Goal: Task Accomplishment & Management: Complete application form

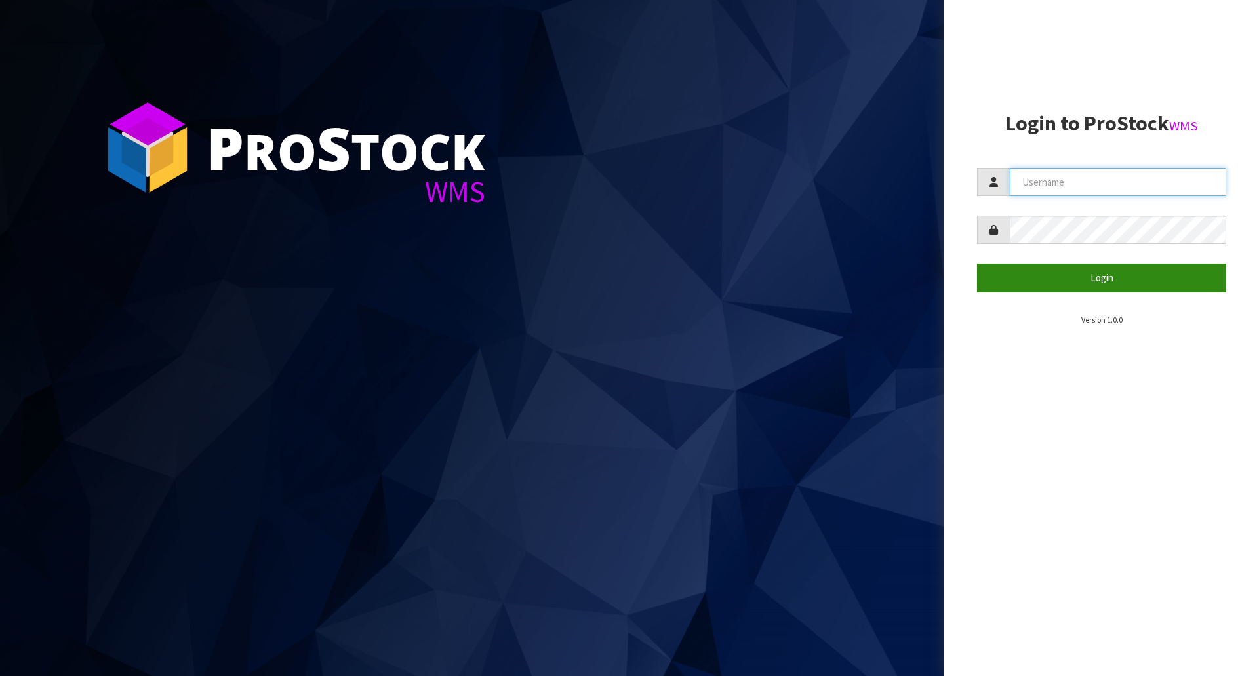
type input "kirstyg@cwl.co.nz"
click at [1107, 278] on button "Login" at bounding box center [1101, 278] width 249 height 28
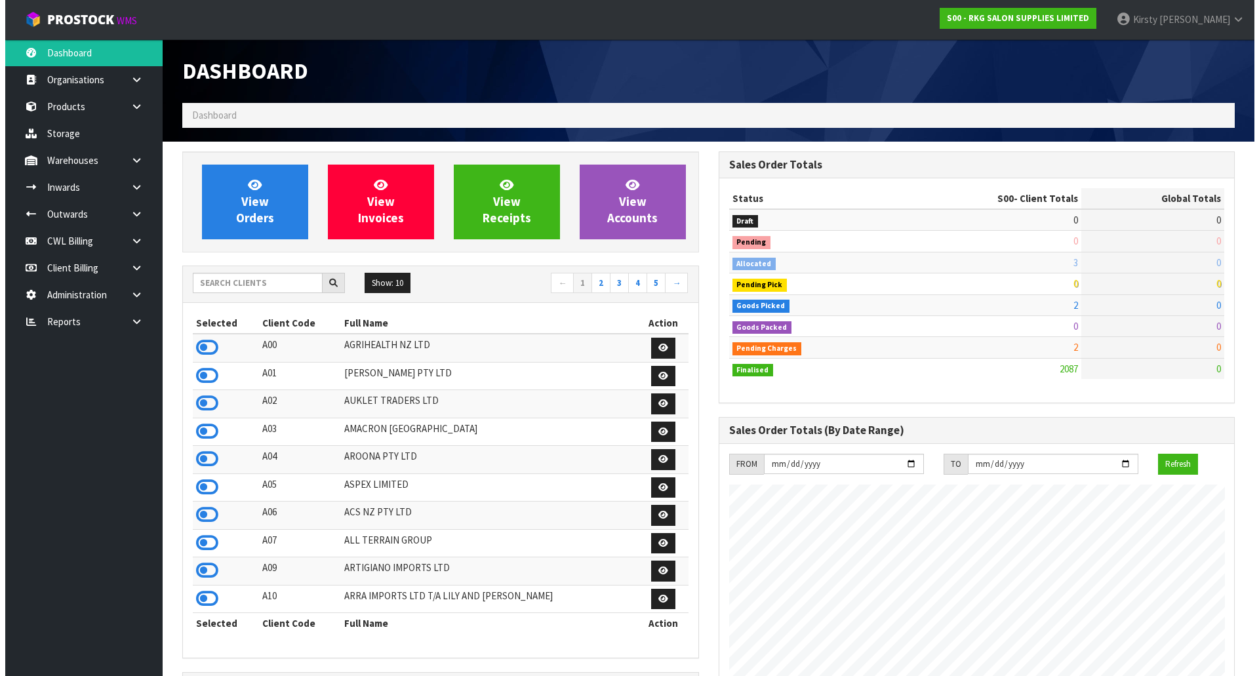
scroll to position [993, 536]
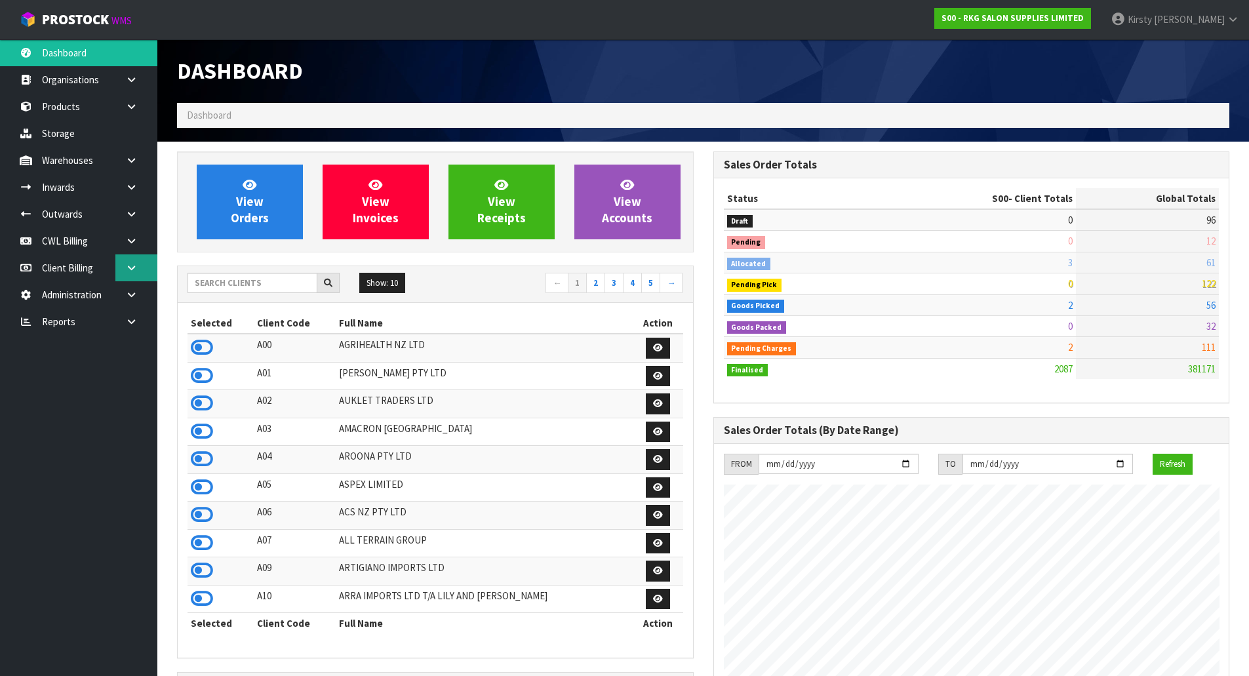
click at [126, 263] on icon at bounding box center [131, 268] width 12 height 10
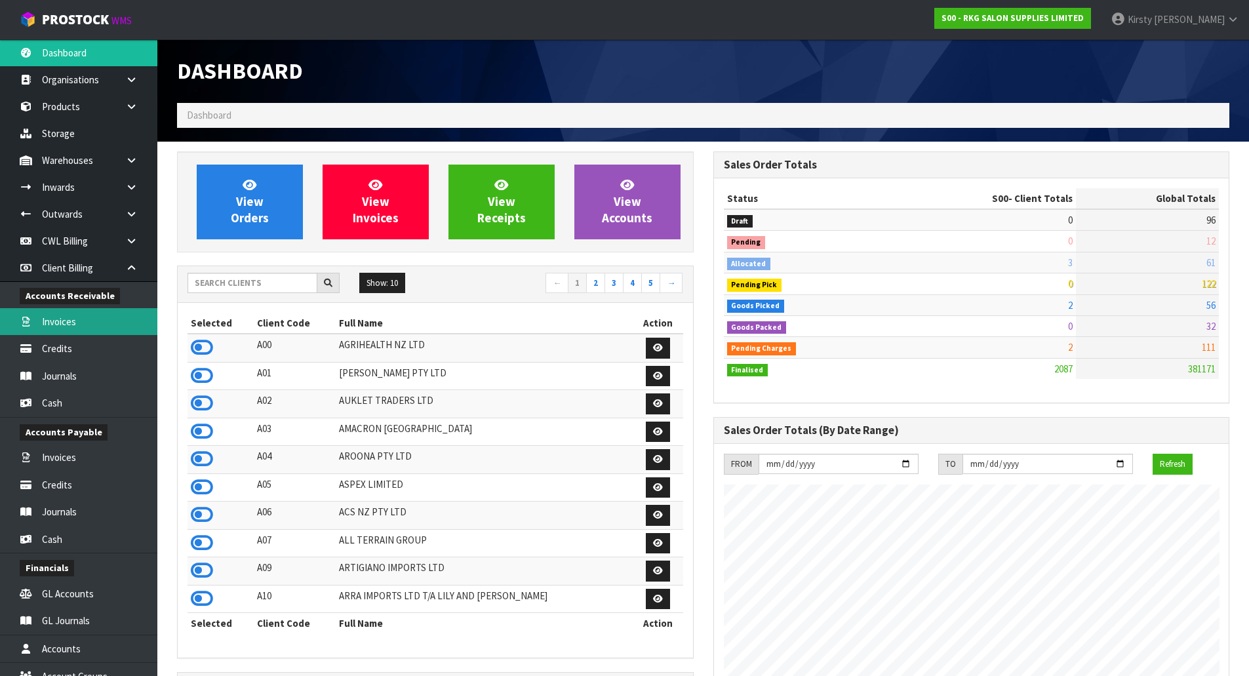
click at [60, 322] on link "Invoices" at bounding box center [78, 321] width 157 height 27
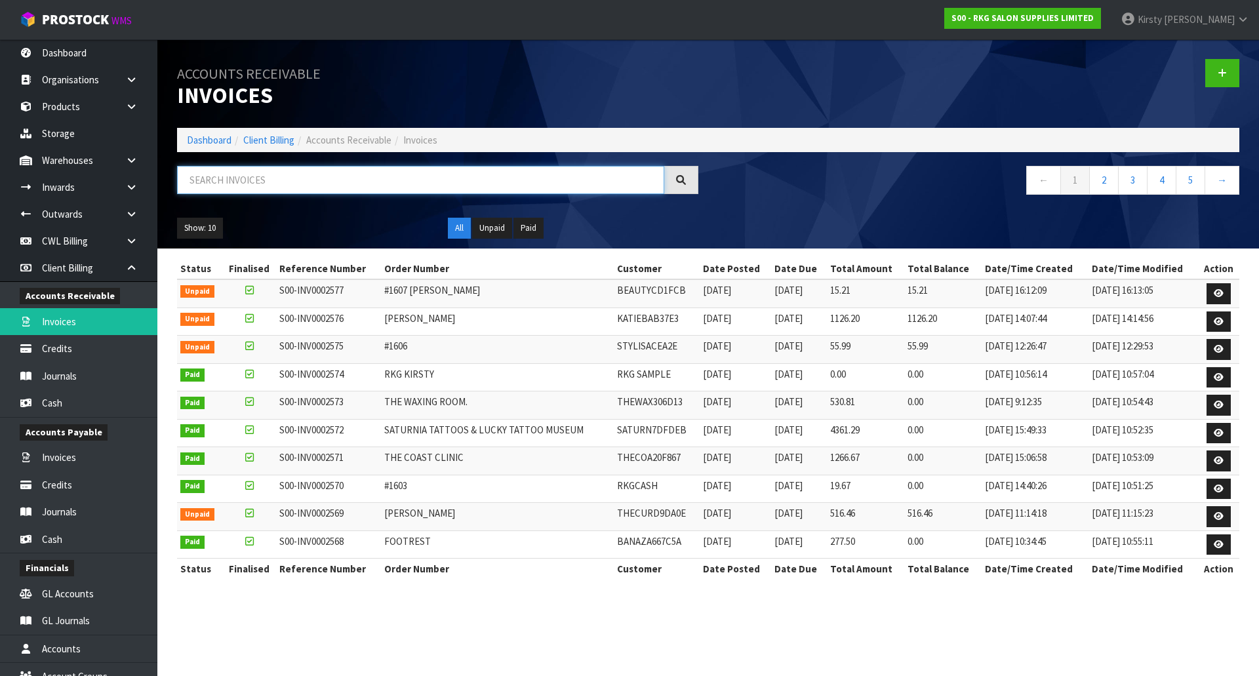
click at [189, 181] on input "text" at bounding box center [420, 180] width 487 height 28
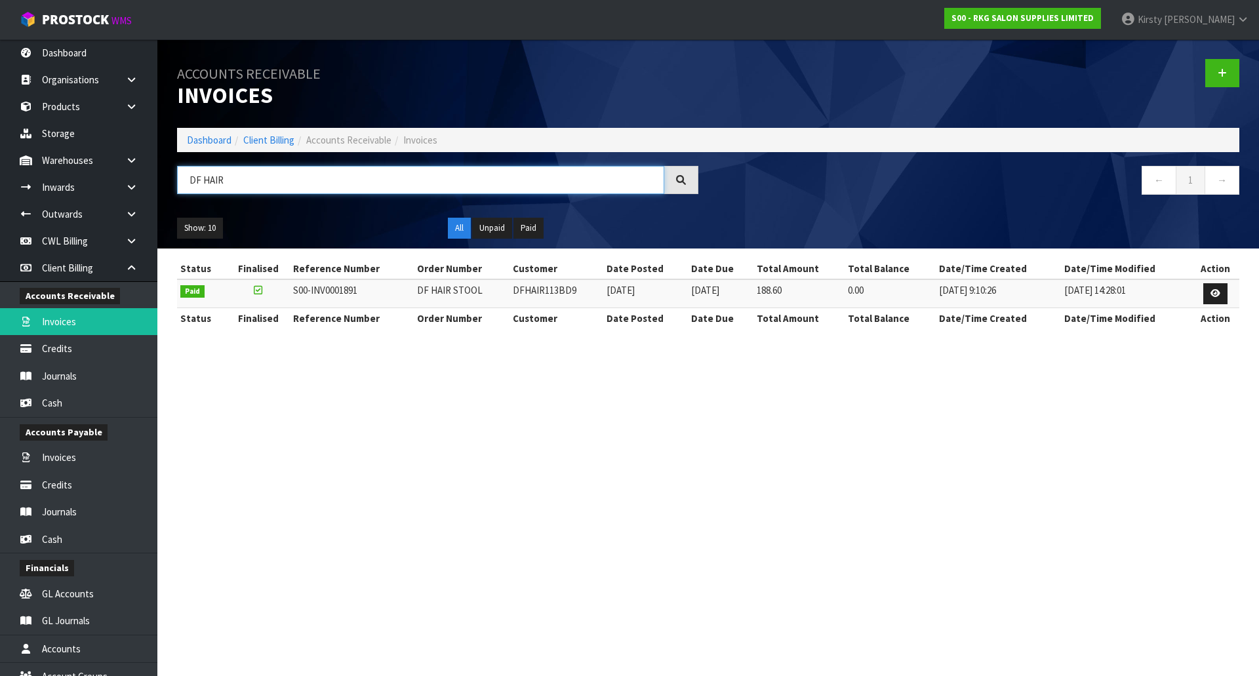
type input "DF HAIR"
click at [1212, 295] on icon at bounding box center [1215, 293] width 10 height 9
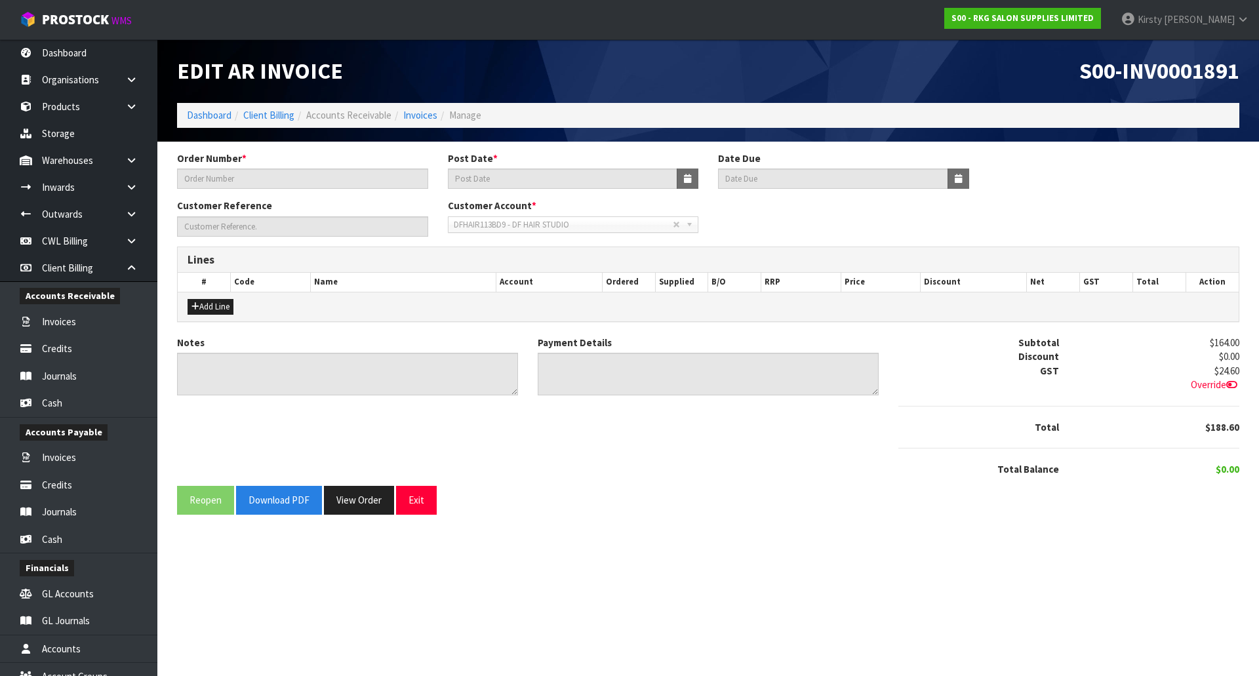
type input "DF HAIR STOOL"
type input "28/05/2024"
type input "20/06/2024"
type input "DF HAIR STUDIO #22321"
type textarea "THANK YOU FOR YOUR ORDER"
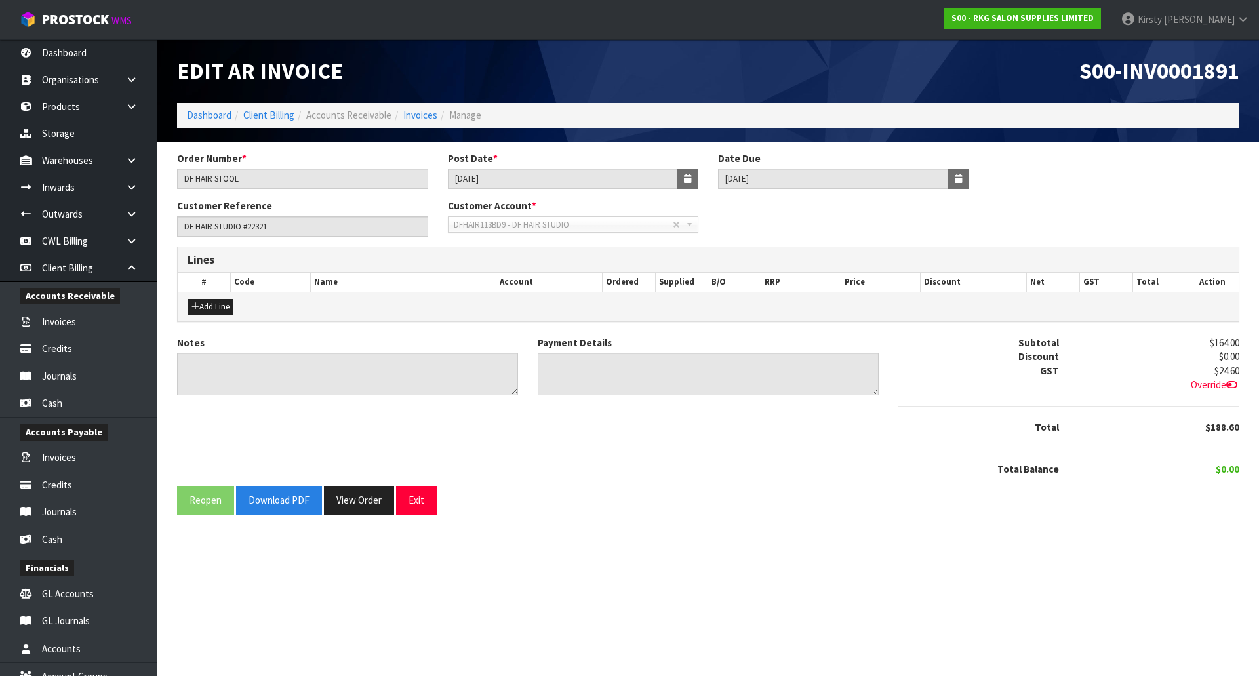
type textarea "DC 27.05.2024"
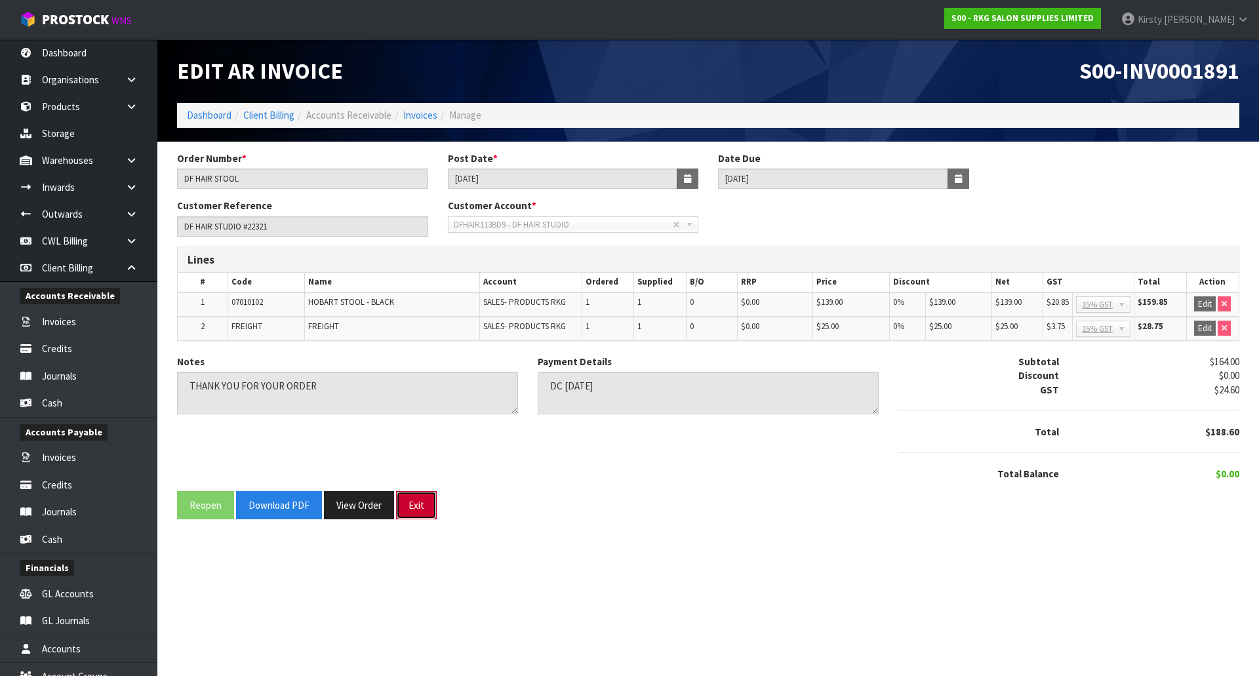
click at [425, 513] on button "Exit" at bounding box center [416, 505] width 41 height 28
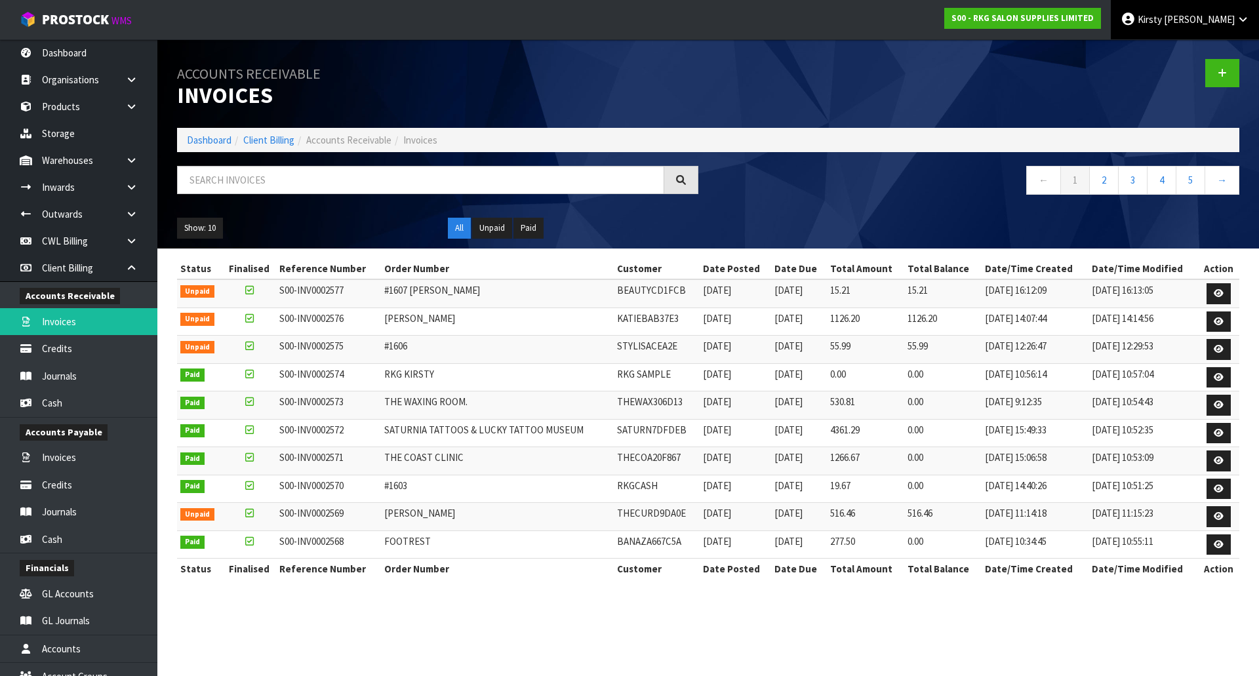
click at [1214, 16] on span "Giles" at bounding box center [1199, 19] width 71 height 12
click at [1200, 52] on link "Logout" at bounding box center [1206, 52] width 104 height 18
